Goal: Check status: Check status

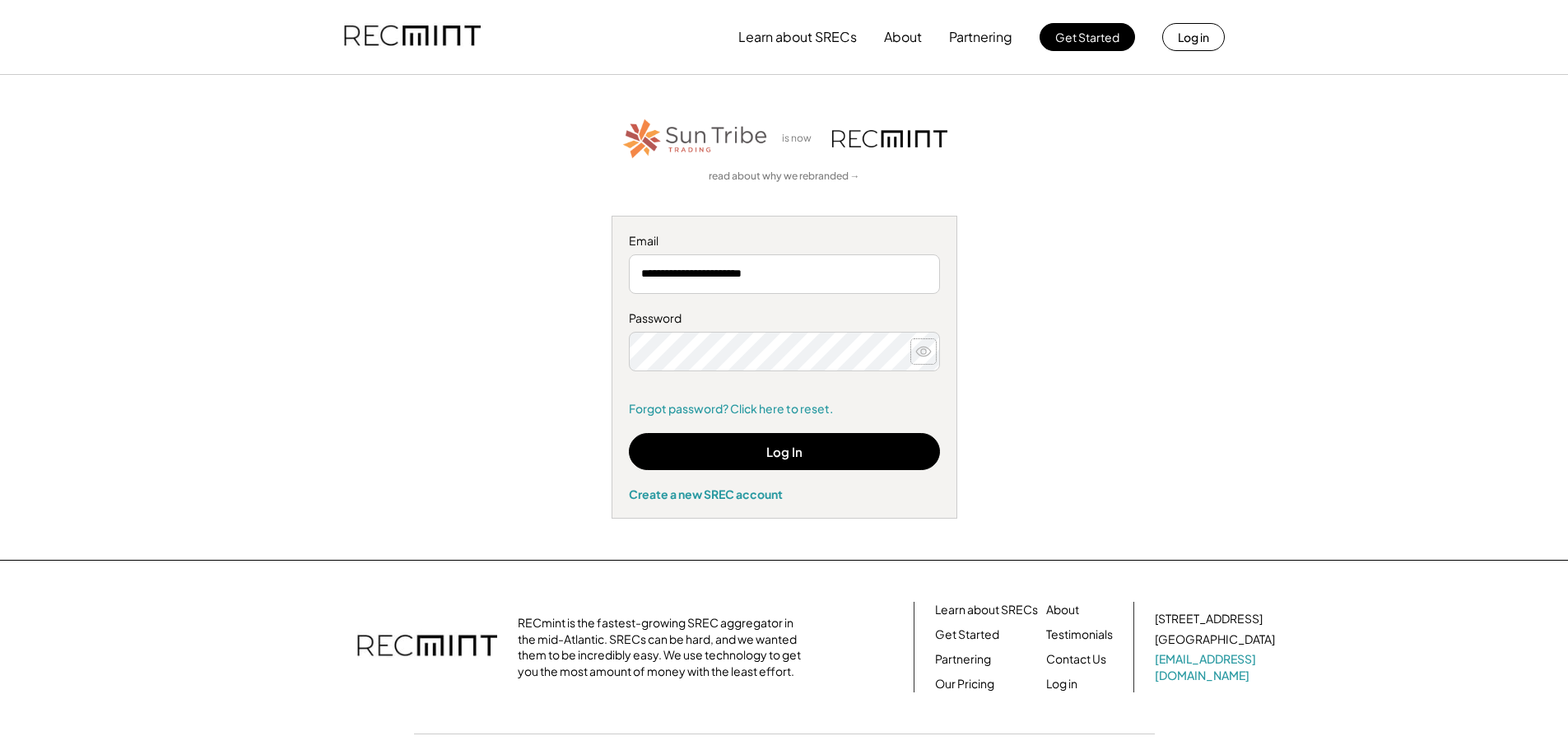
click at [924, 354] on use at bounding box center [923, 351] width 15 height 9
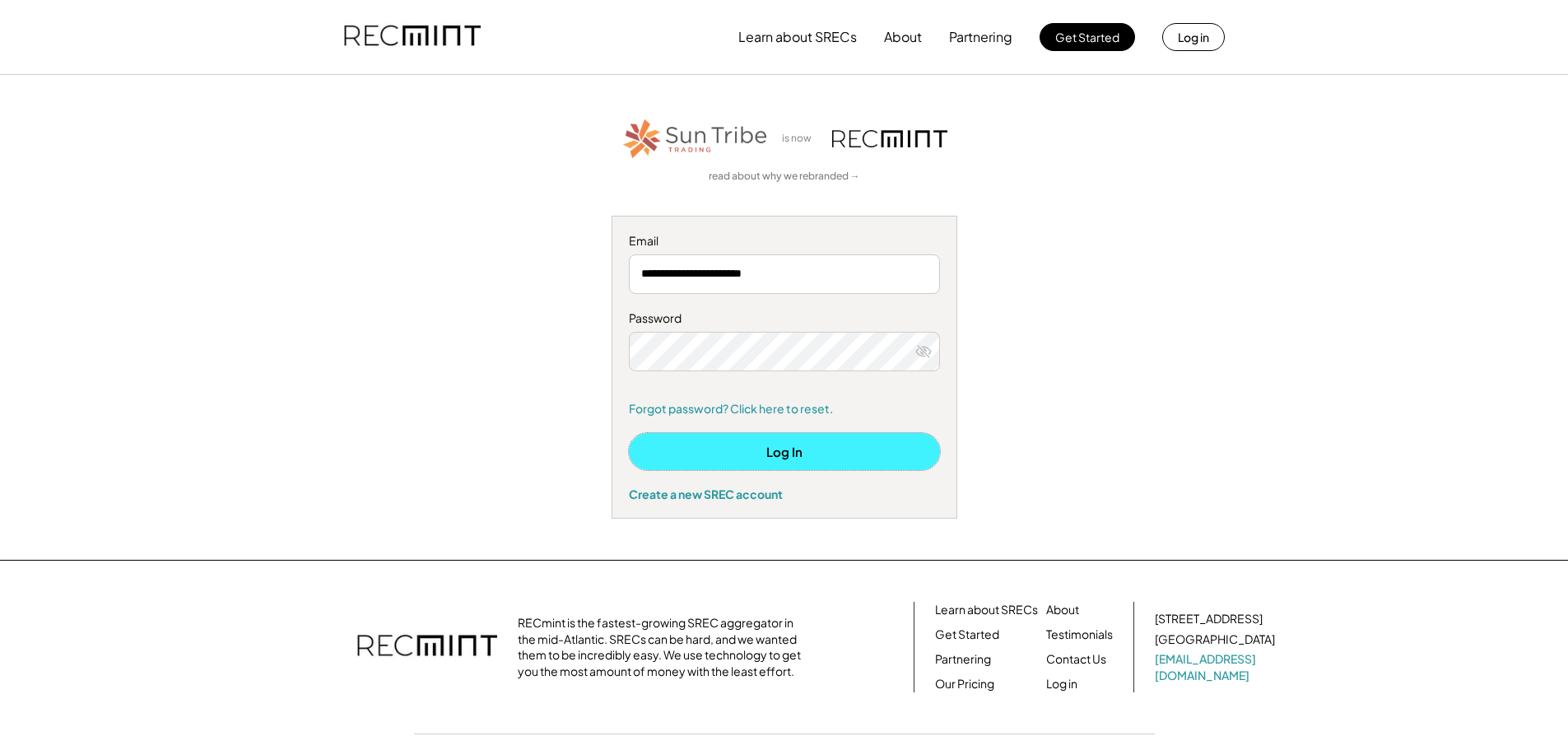
click at [777, 445] on button "Log In" at bounding box center [784, 451] width 311 height 37
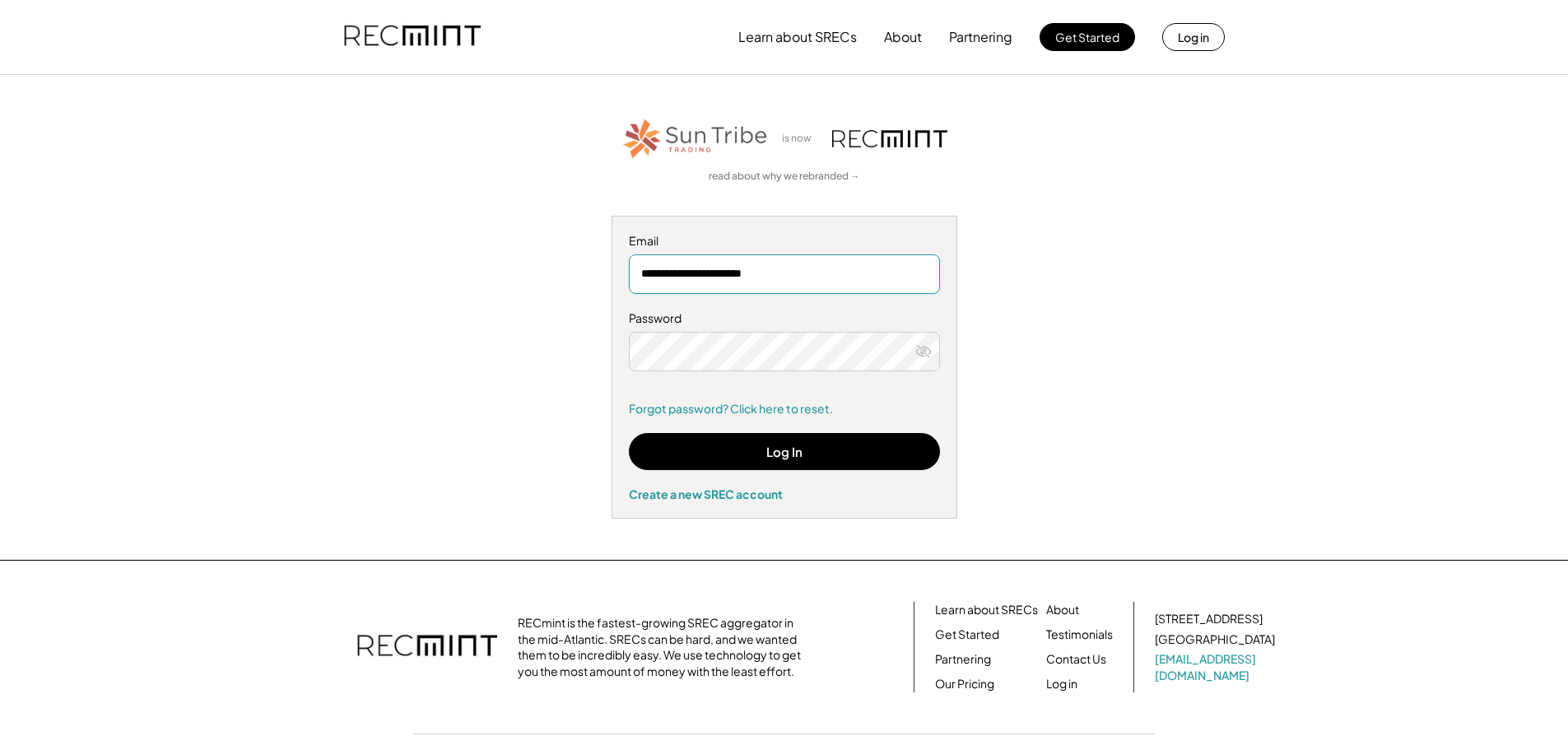
drag, startPoint x: 793, startPoint y: 274, endPoint x: 627, endPoint y: 283, distance: 166.2
click at [627, 283] on div "**********" at bounding box center [784, 367] width 346 height 303
type input "**********"
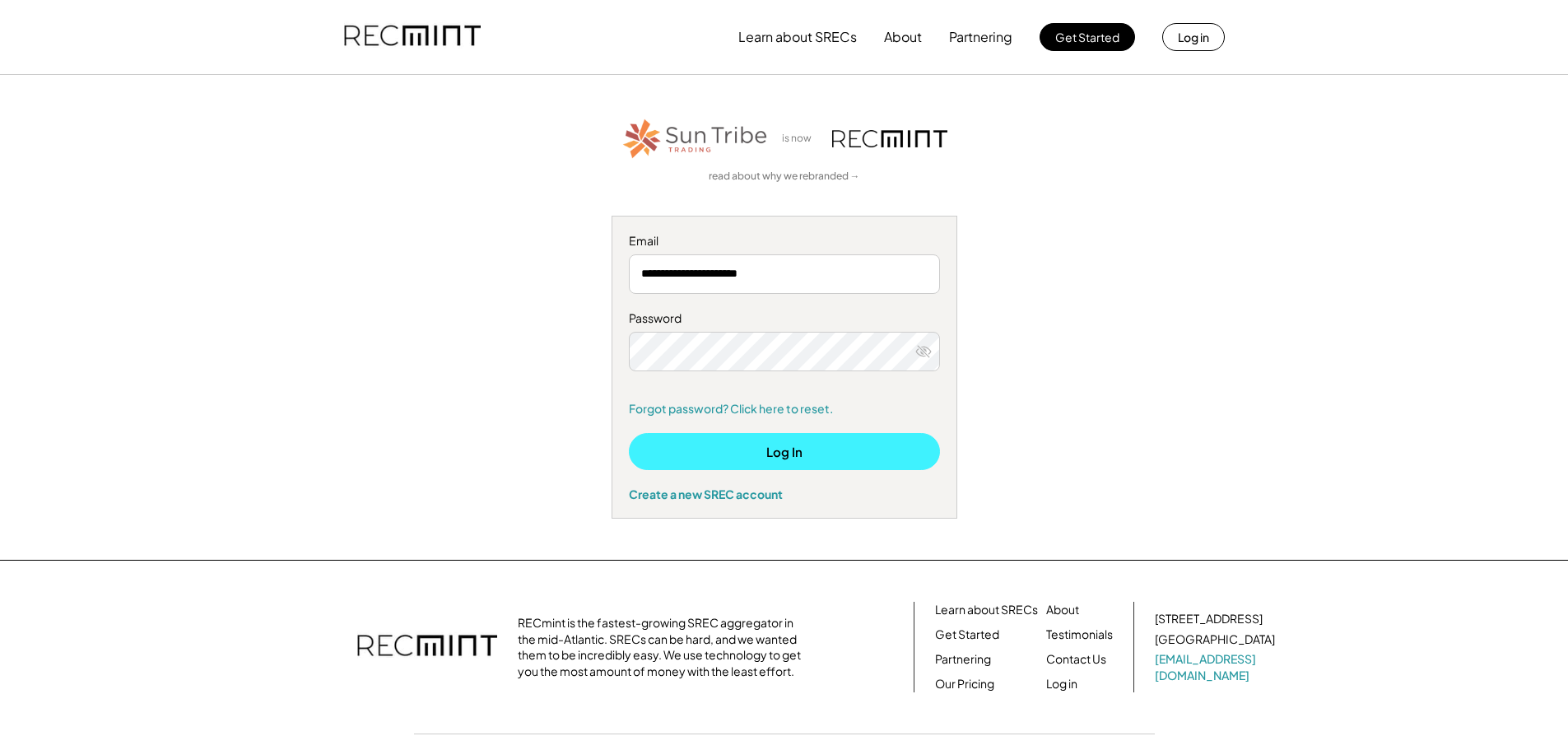
click at [776, 452] on button "Log In" at bounding box center [784, 451] width 311 height 37
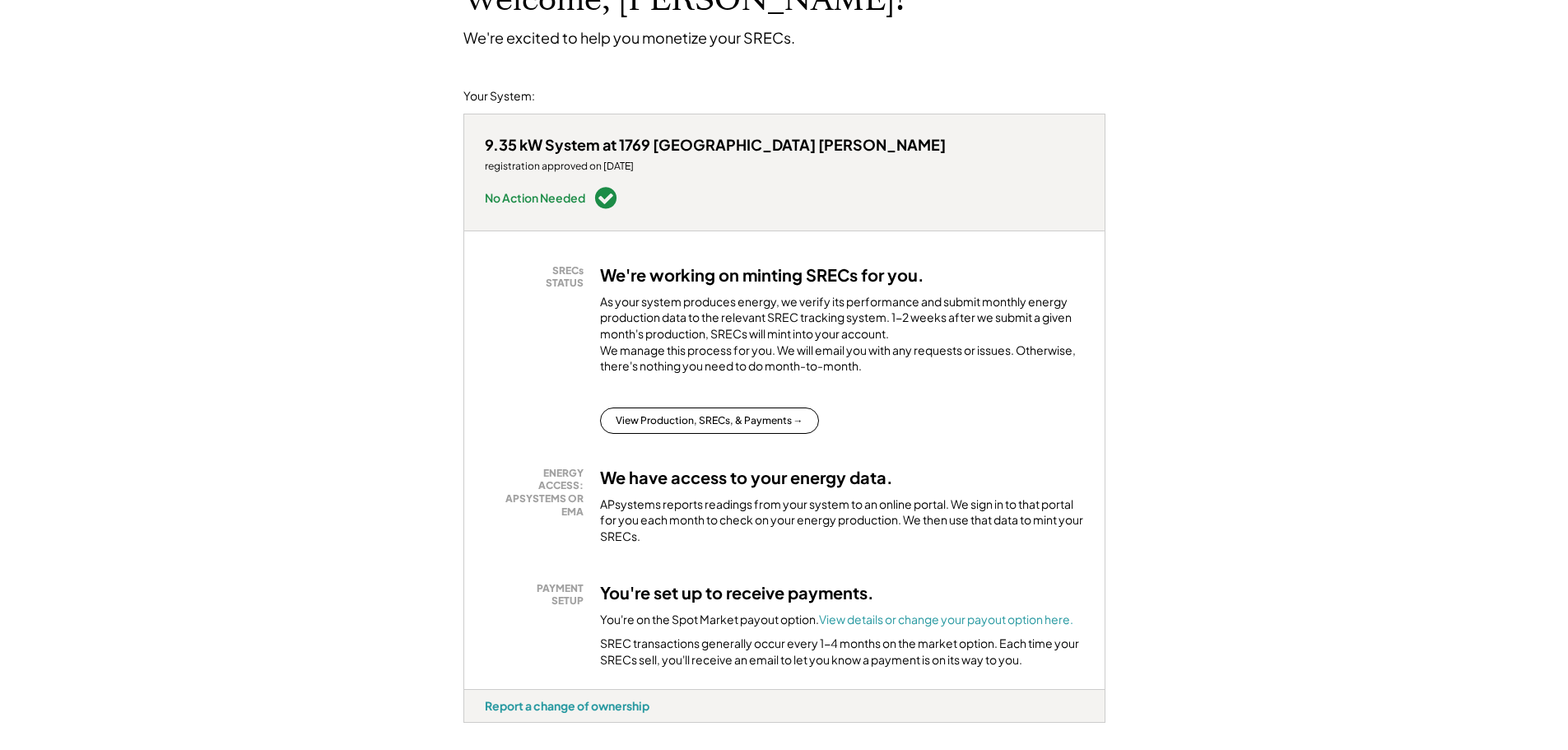
scroll to position [164, 0]
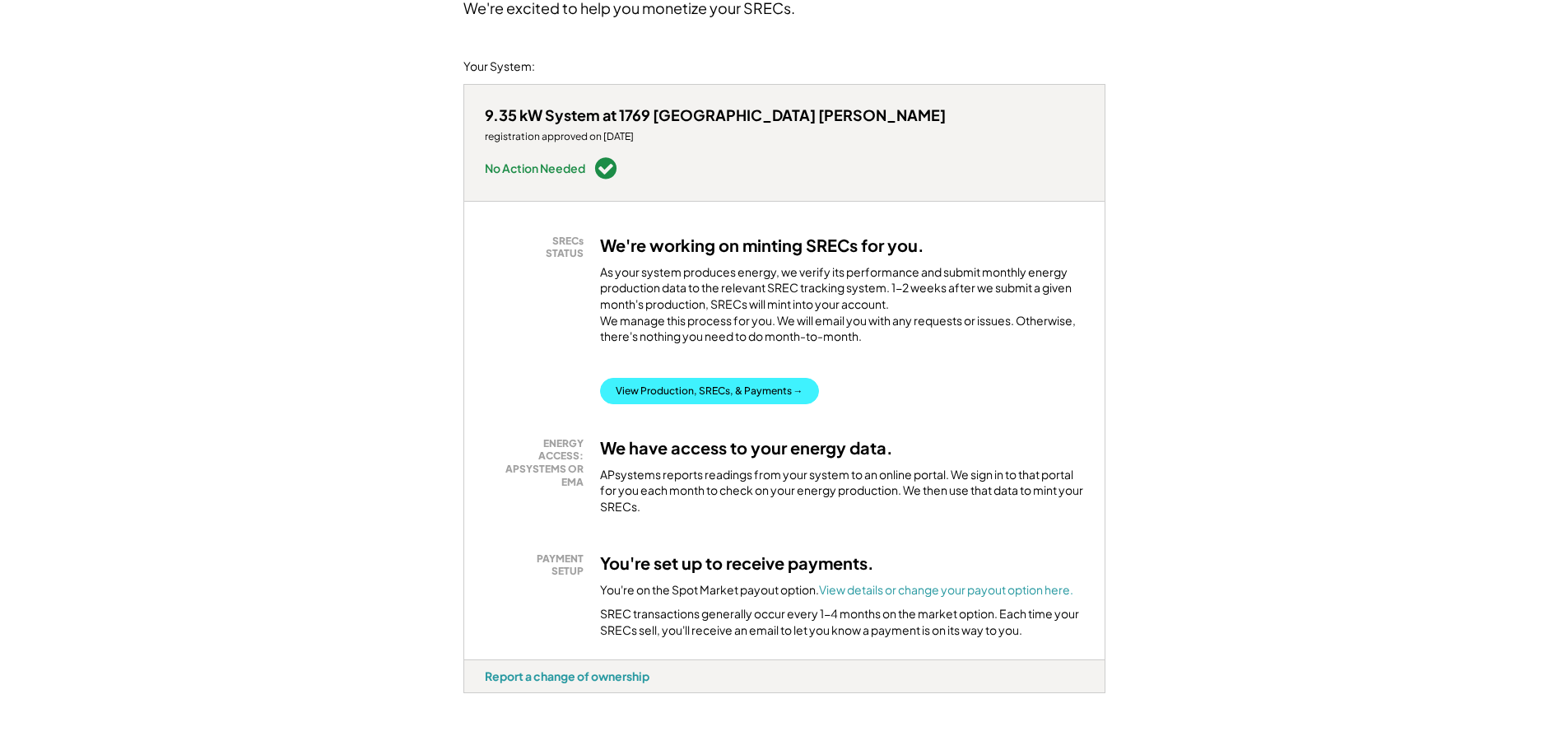
click at [700, 378] on button "View Production, SRECs, & Payments →" at bounding box center [709, 391] width 219 height 26
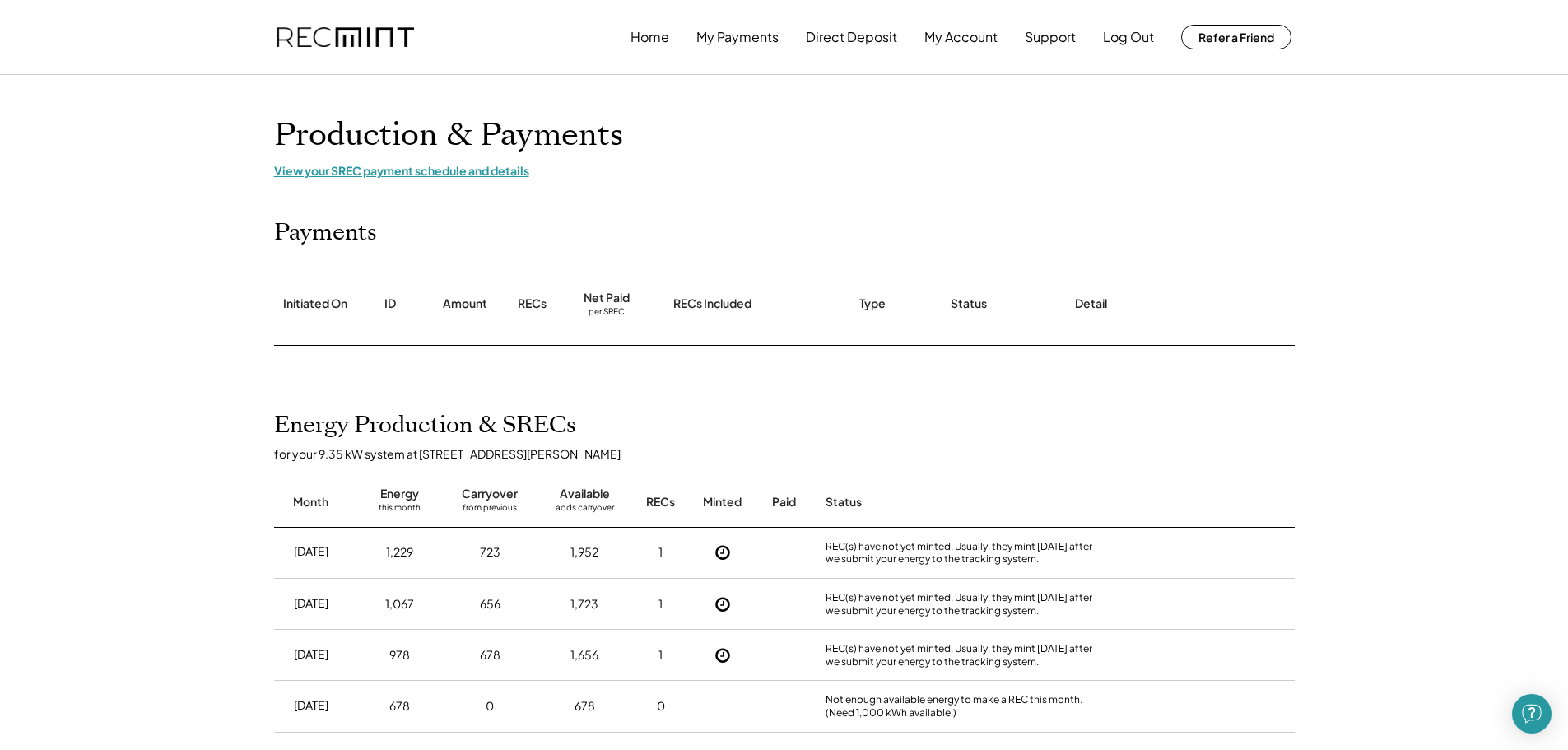
click at [492, 175] on div "View your SREC payment schedule and details" at bounding box center [784, 170] width 1021 height 15
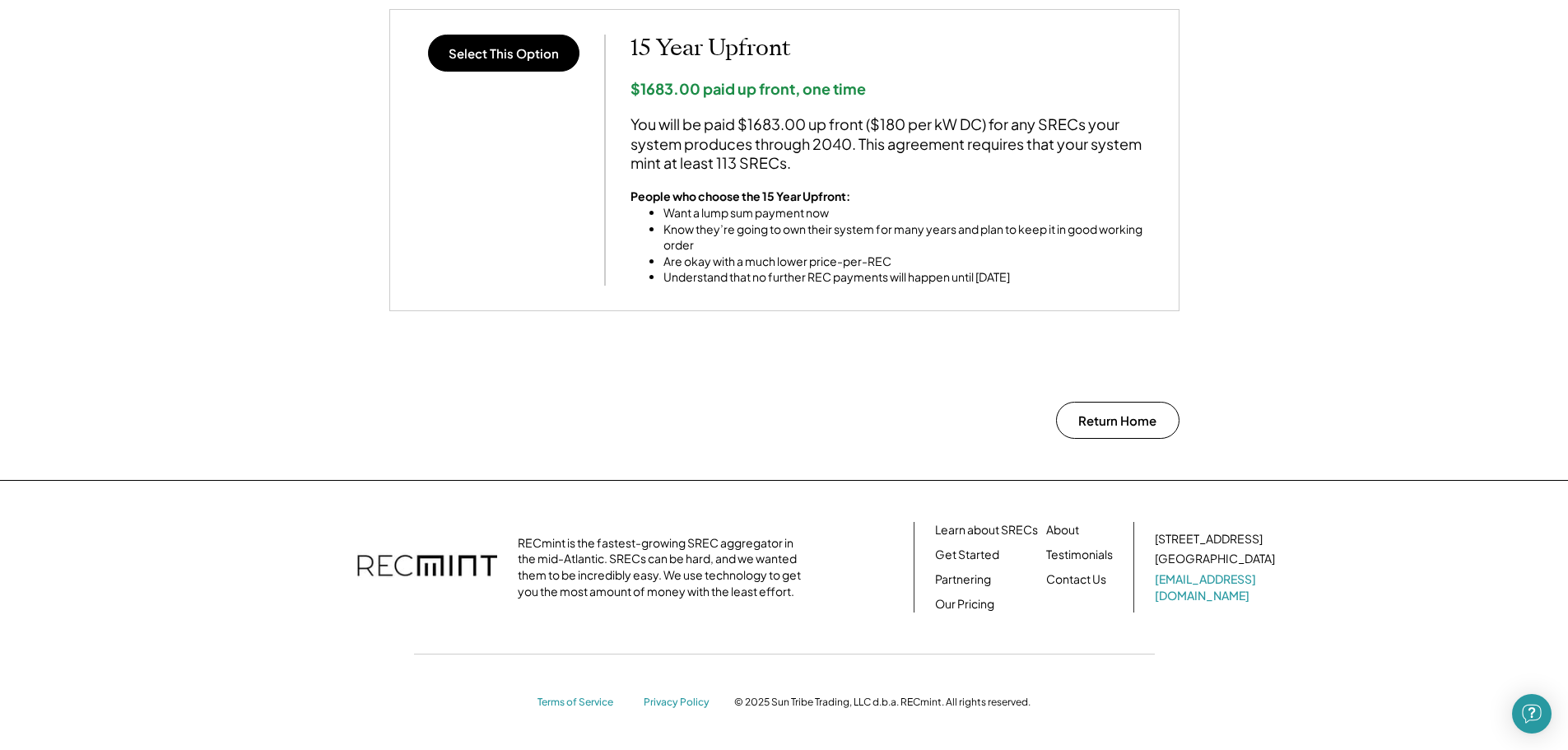
scroll to position [1481, 0]
click at [1128, 420] on button "Return Home" at bounding box center [1117, 419] width 123 height 37
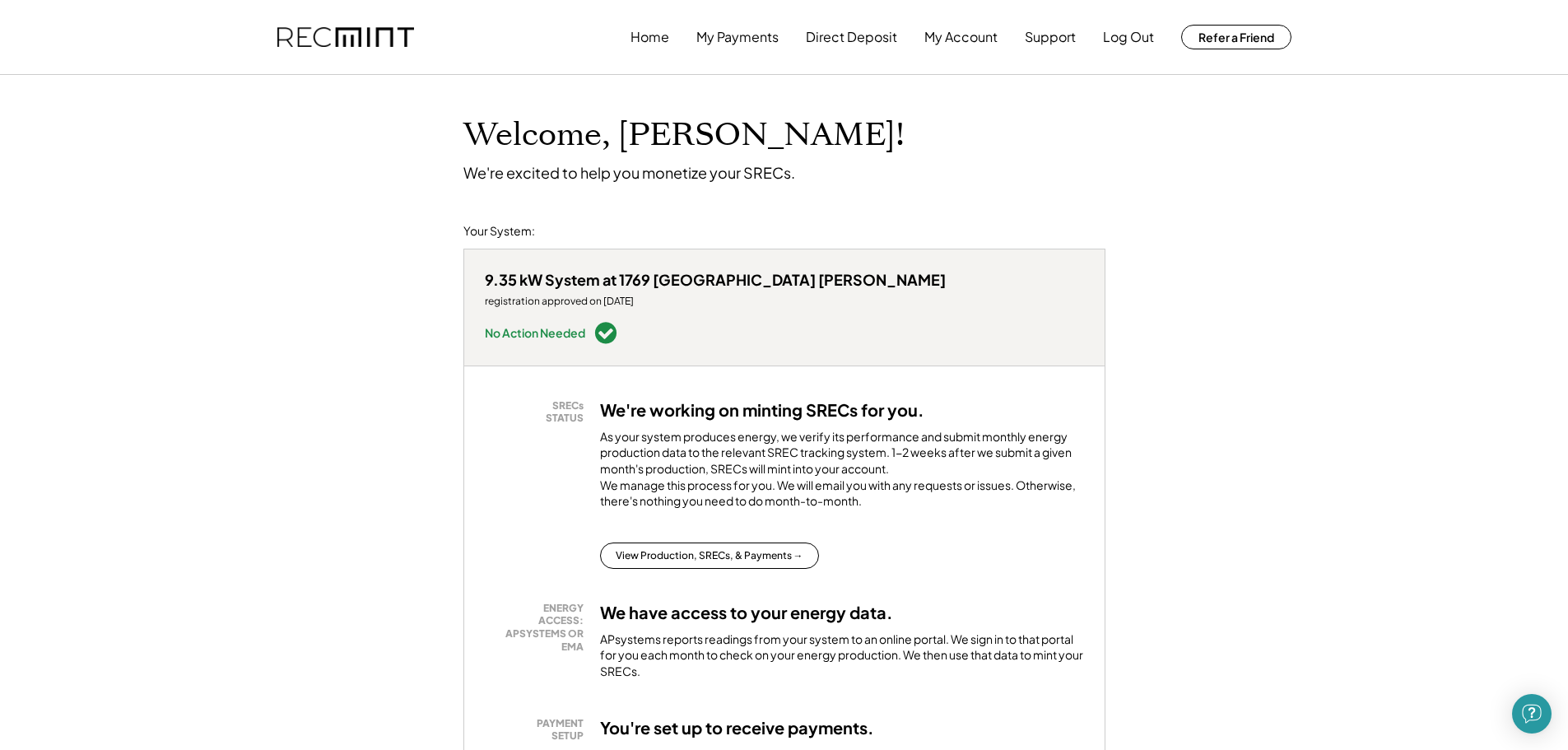
scroll to position [82, 0]
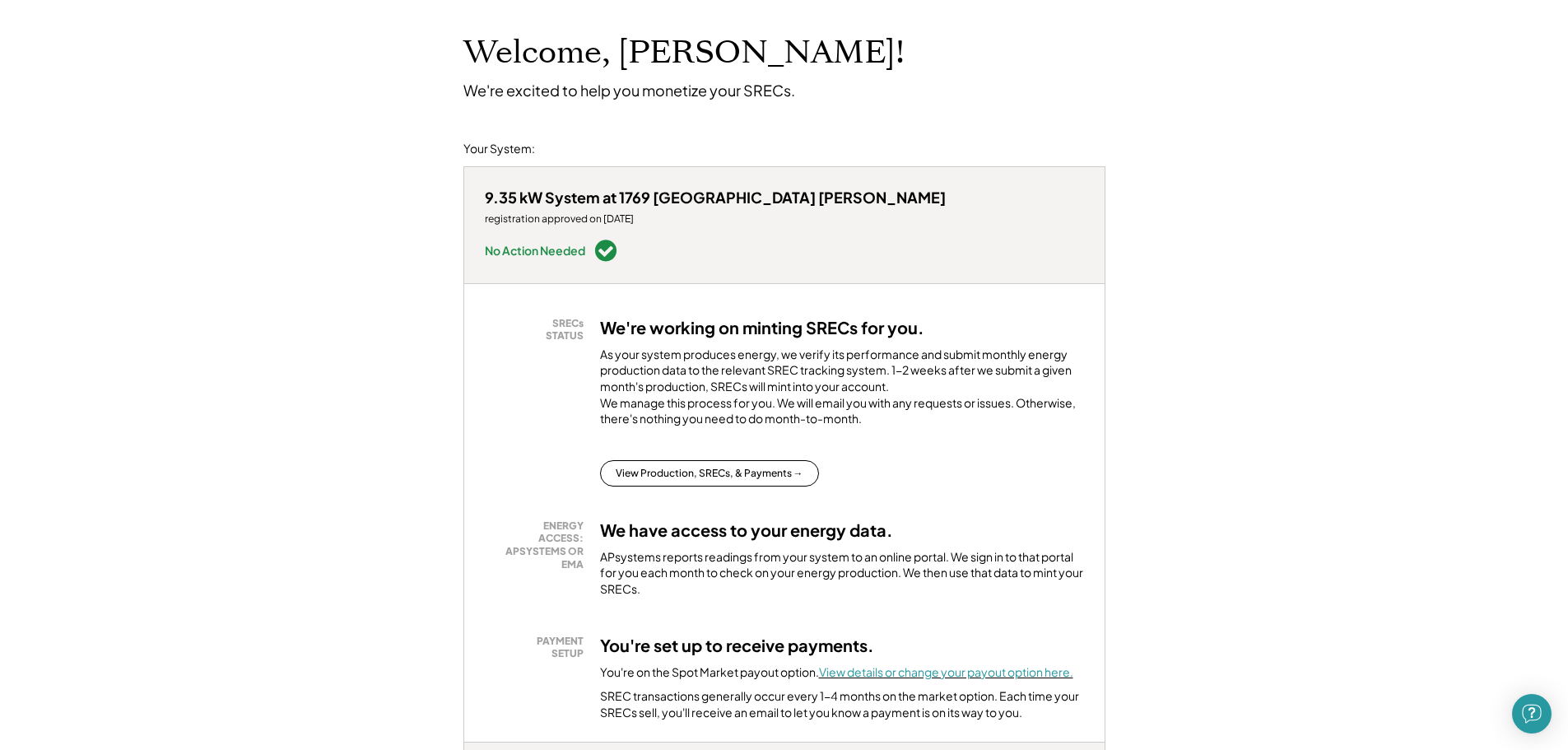
click at [943, 664] on font "View details or change your payout option here." at bounding box center [946, 671] width 254 height 15
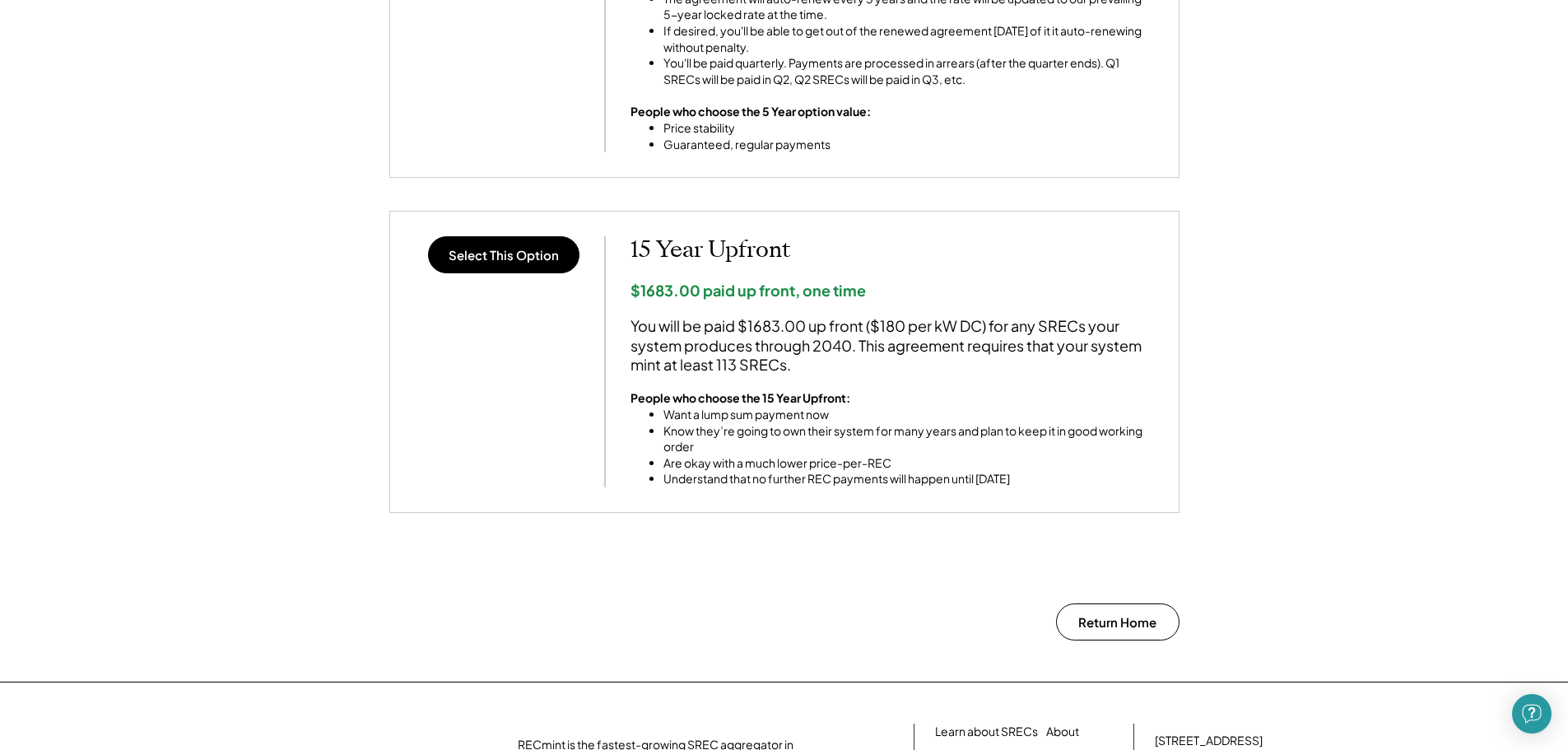
scroll to position [1317, 0]
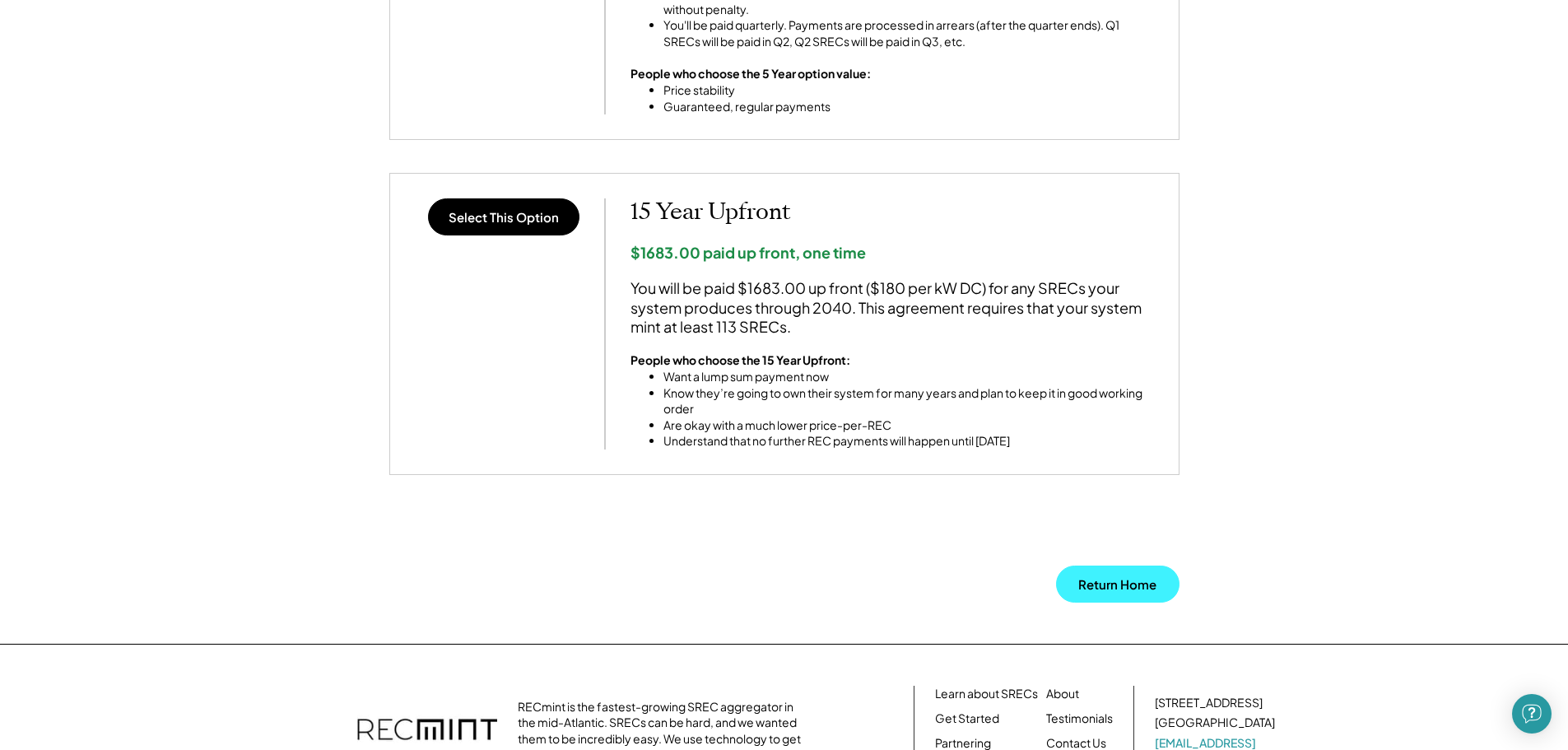
click at [1116, 581] on button "Return Home" at bounding box center [1117, 583] width 123 height 37
